Goal: Find specific fact: Find specific fact

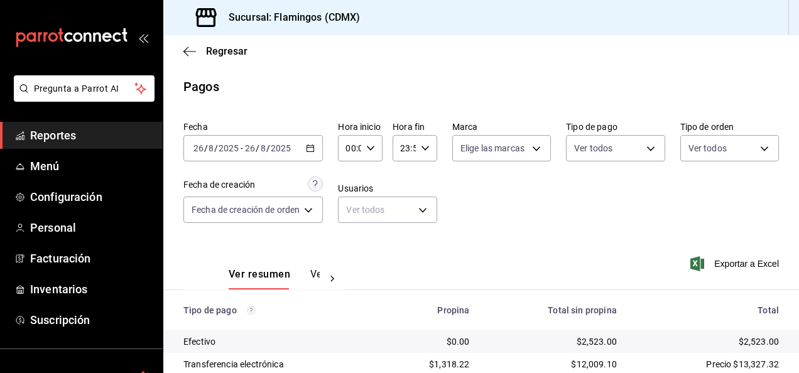
scroll to position [113, 0]
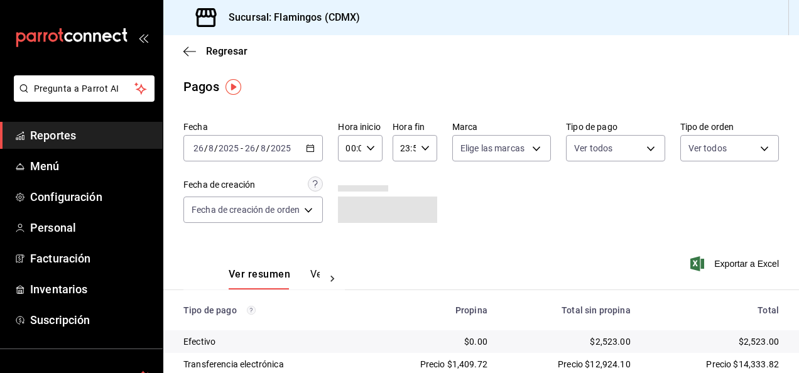
scroll to position [113, 0]
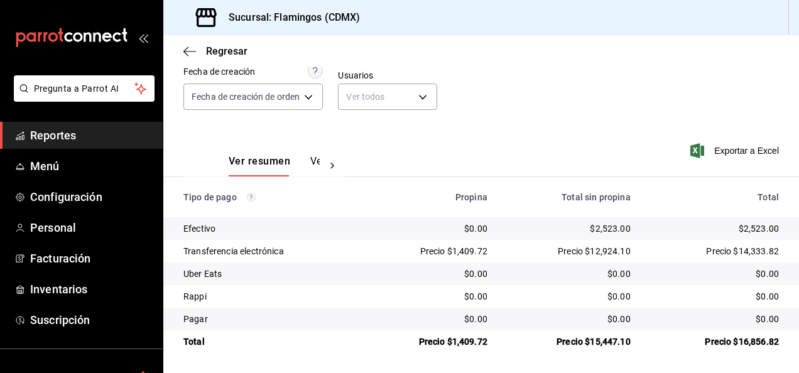
click at [466, 252] on div "Precio $1,409.72" at bounding box center [429, 251] width 115 height 13
copy div "1,409.72"
